Goal: Submit feedback/report problem

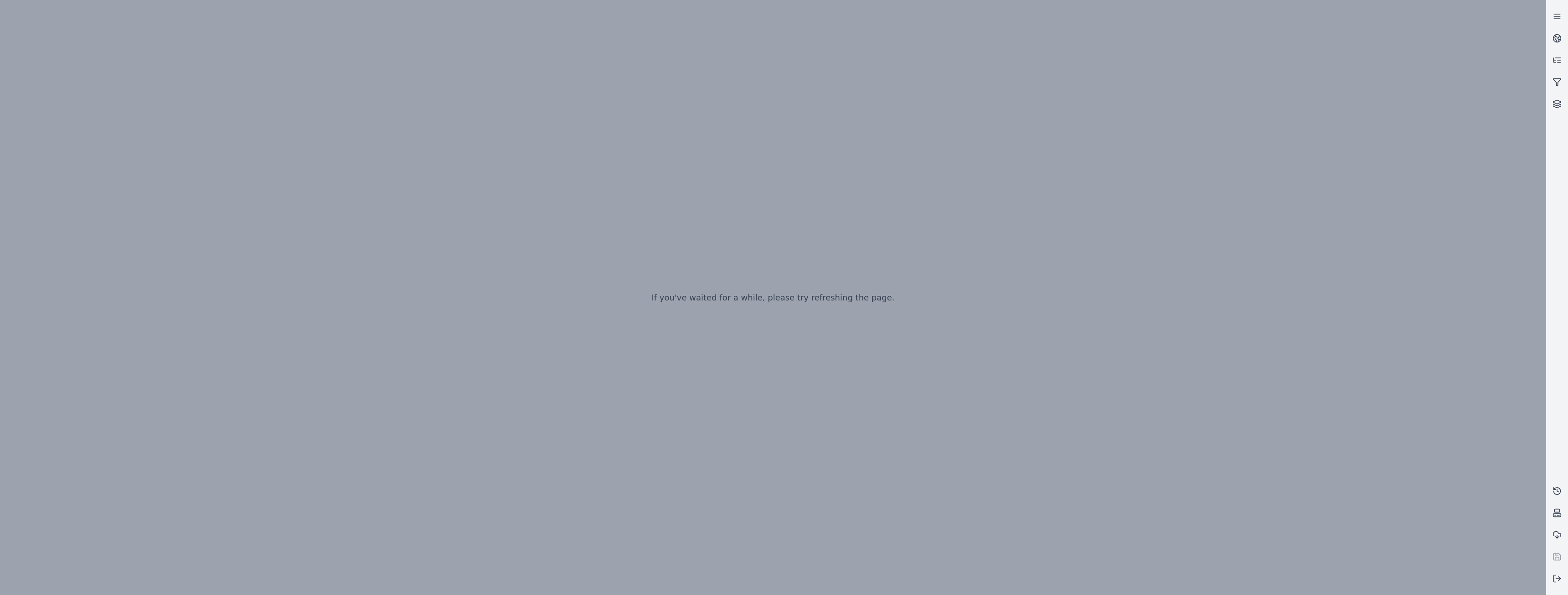
click at [393, 37] on div "If you've waited for a while, please try refreshing the page." at bounding box center [773, 297] width 1546 height 595
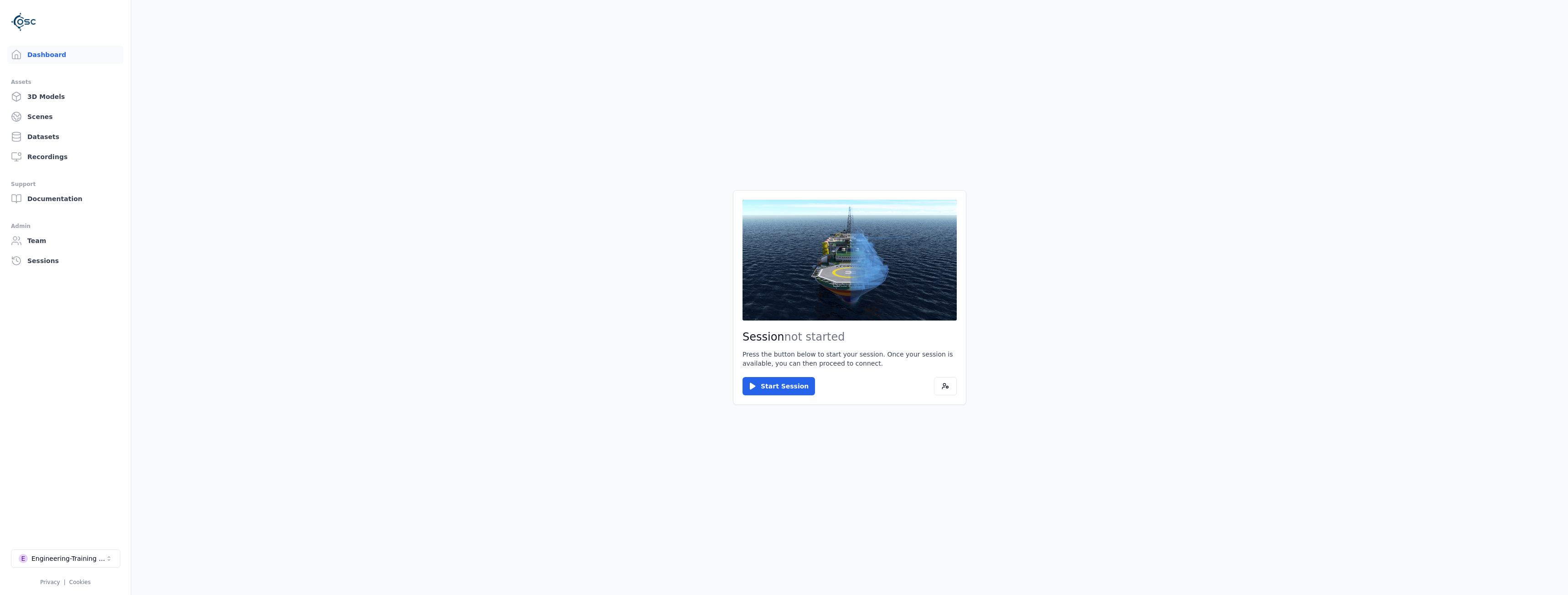
click at [1235, 273] on main "Session not started Press the button below to start your session. Once your ses…" at bounding box center [849, 297] width 1437 height 595
